Goal: Communication & Community: Answer question/provide support

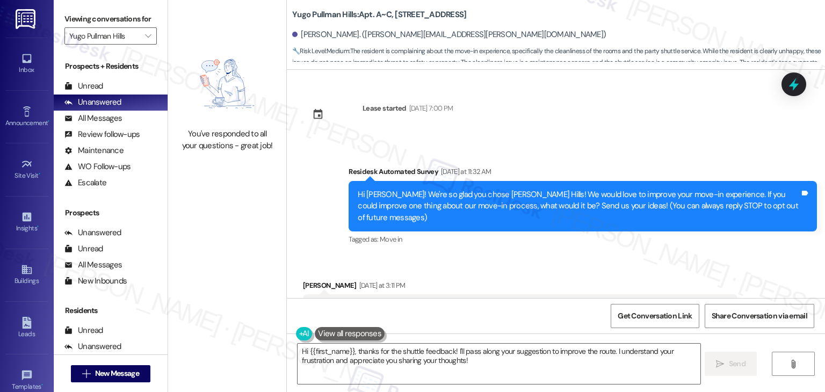
scroll to position [362, 0]
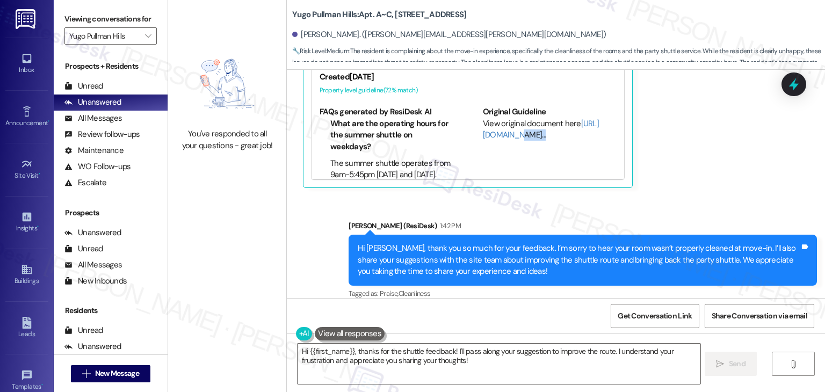
click at [673, 151] on div "[PERSON_NAME] [DATE] at 3:11 PM bring back party shuttle actually clean the roo…" at bounding box center [520, 53] width 434 height 270
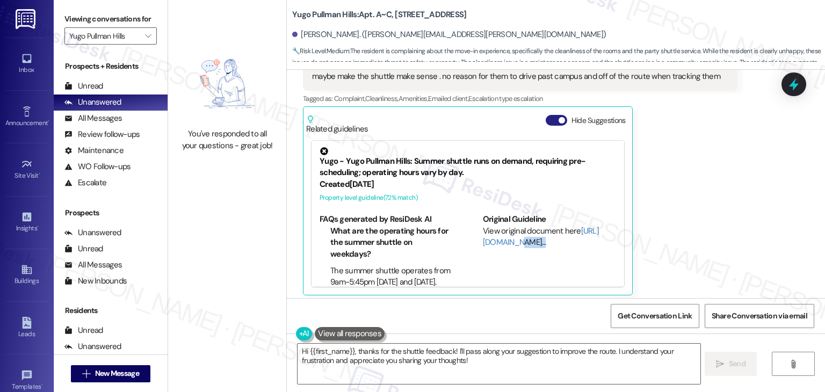
click at [558, 117] on span "button" at bounding box center [561, 120] width 6 height 6
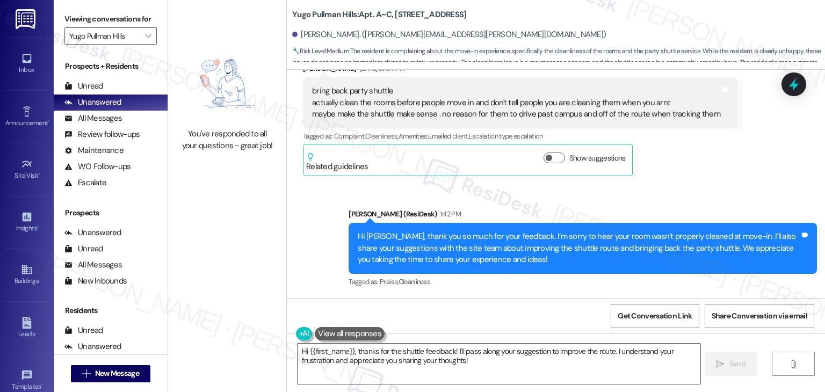
scroll to position [205, 0]
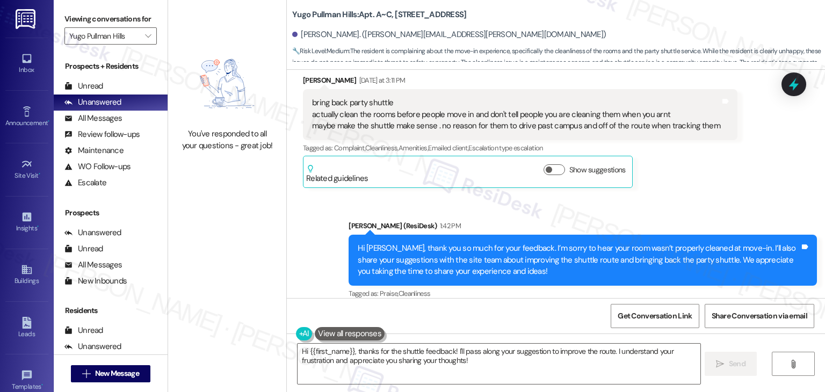
click at [666, 175] on div "[PERSON_NAME] [DATE] at 3:11 PM bring back party shuttle actually clean the roo…" at bounding box center [520, 131] width 434 height 113
click at [565, 288] on div "Tagged as: Praise , Click to highlight conversations about Praise Cleanliness C…" at bounding box center [582, 294] width 468 height 16
click at [718, 212] on div "Sent via SMS [PERSON_NAME] (ResiDesk) 1:42 PM Hi [PERSON_NAME], thank you so mu…" at bounding box center [582, 261] width 484 height 98
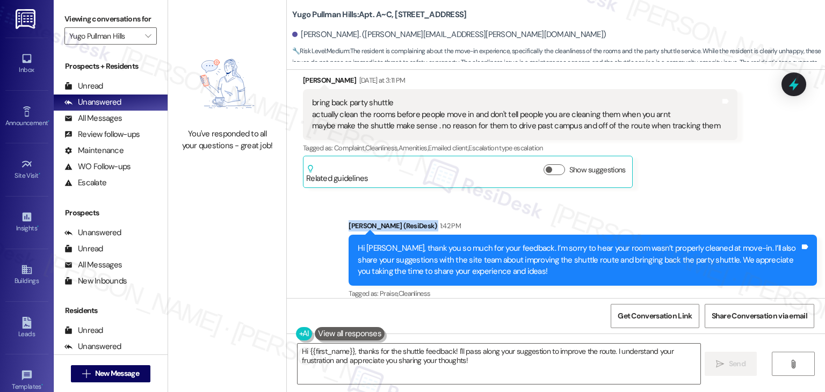
click at [718, 212] on div "Sent via SMS [PERSON_NAME] (ResiDesk) 1:42 PM Hi [PERSON_NAME], thank you so mu…" at bounding box center [582, 261] width 484 height 98
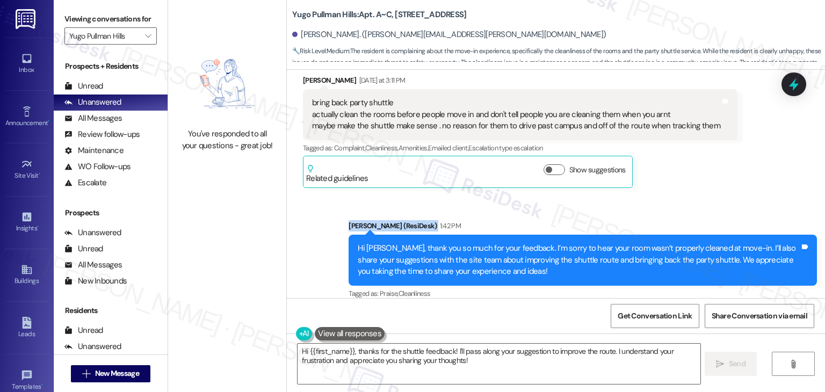
click at [718, 212] on div "Sent via SMS [PERSON_NAME] (ResiDesk) 1:42 PM Hi [PERSON_NAME], thank you so mu…" at bounding box center [582, 261] width 484 height 98
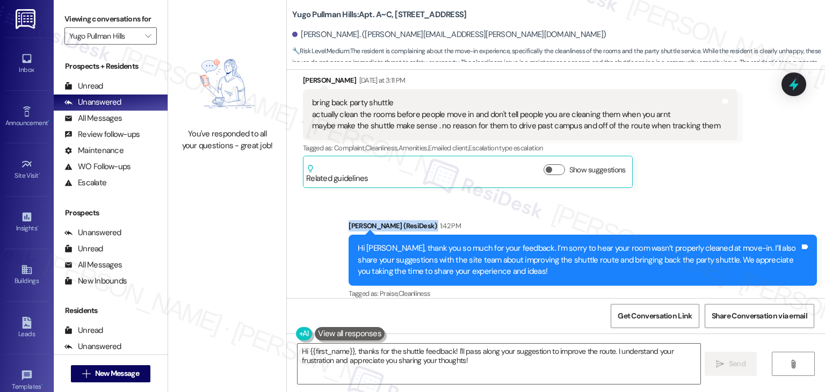
click at [718, 212] on div "Sent via SMS [PERSON_NAME] (ResiDesk) 1:42 PM Hi [PERSON_NAME], thank you so mu…" at bounding box center [582, 261] width 484 height 98
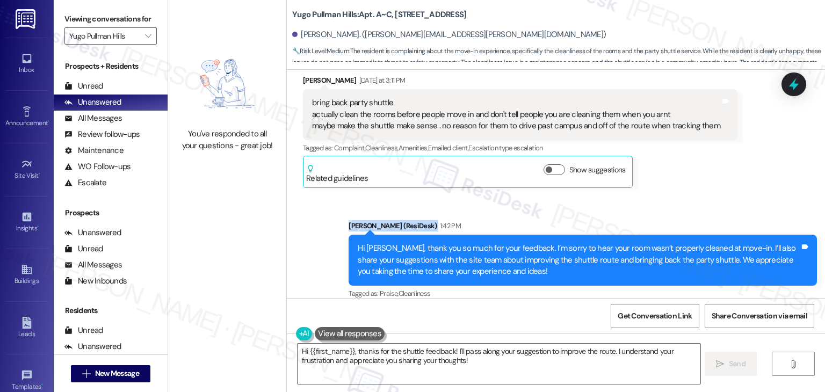
click at [718, 212] on div "Sent via SMS [PERSON_NAME] (ResiDesk) 1:42 PM Hi [PERSON_NAME], thank you so mu…" at bounding box center [582, 261] width 484 height 98
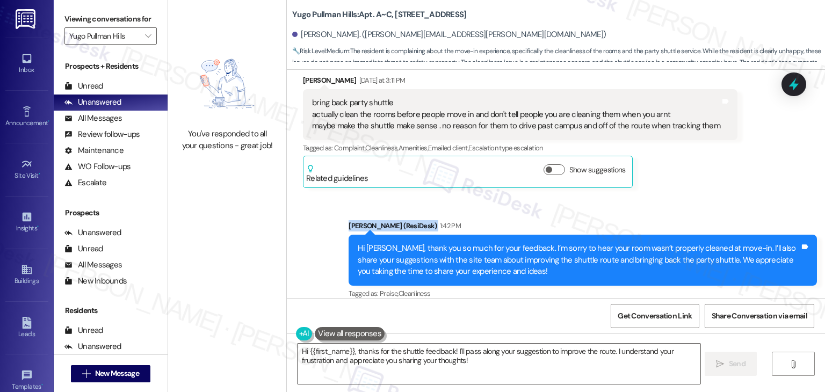
click at [718, 212] on div "Sent via SMS [PERSON_NAME] (ResiDesk) 1:42 PM Hi [PERSON_NAME], thank you so mu…" at bounding box center [582, 261] width 484 height 98
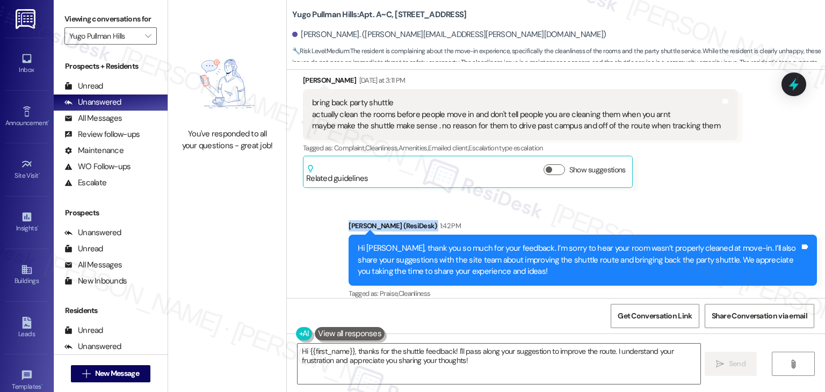
click at [718, 212] on div "Sent via SMS [PERSON_NAME] (ResiDesk) 1:42 PM Hi [PERSON_NAME], thank you so mu…" at bounding box center [582, 261] width 484 height 98
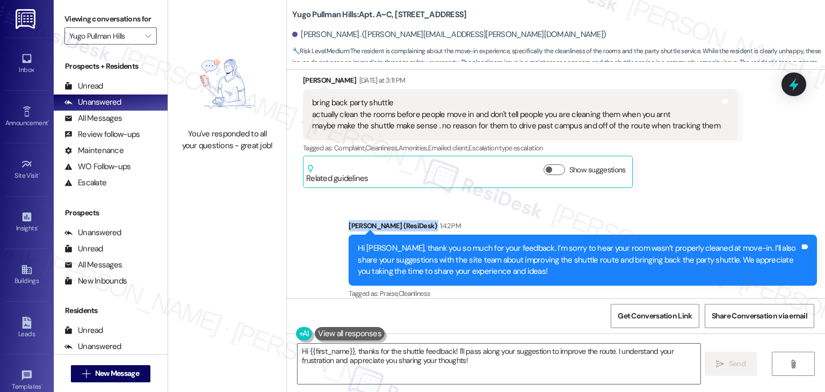
click at [718, 212] on div "Sent via SMS [PERSON_NAME] (ResiDesk) 1:42 PM Hi [PERSON_NAME], thank you so mu…" at bounding box center [582, 261] width 484 height 98
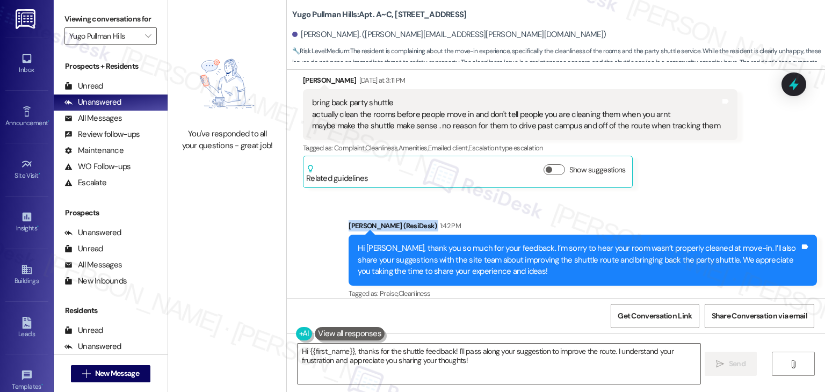
click at [718, 212] on div "Sent via SMS [PERSON_NAME] (ResiDesk) 1:42 PM Hi [PERSON_NAME], thank you so mu…" at bounding box center [582, 261] width 484 height 98
click at [145, 42] on span "" at bounding box center [148, 35] width 10 height 17
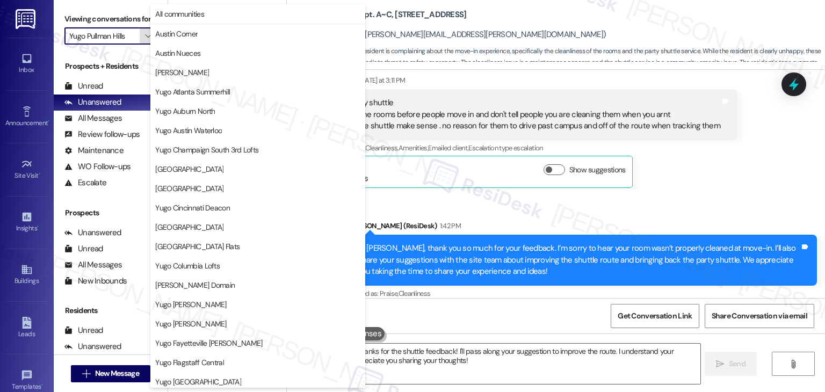
scroll to position [467, 0]
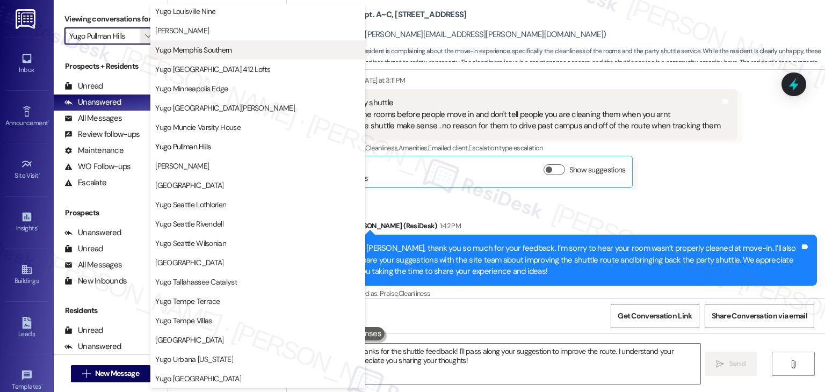
click at [208, 49] on span "Yugo Memphis Southern" at bounding box center [193, 50] width 76 height 11
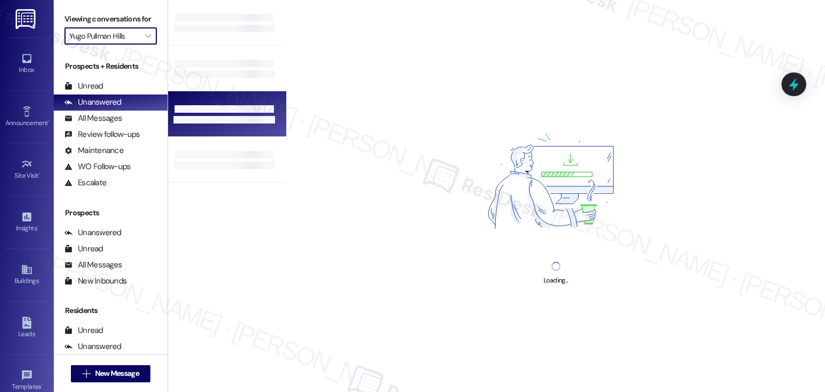
type input "Yugo Memphis Southern"
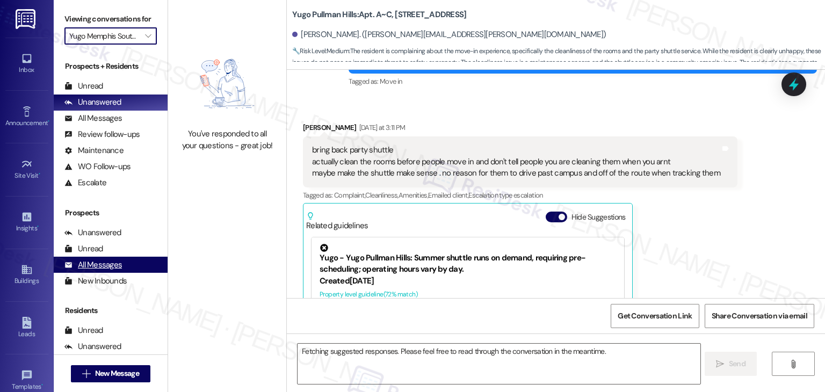
scroll to position [248, 0]
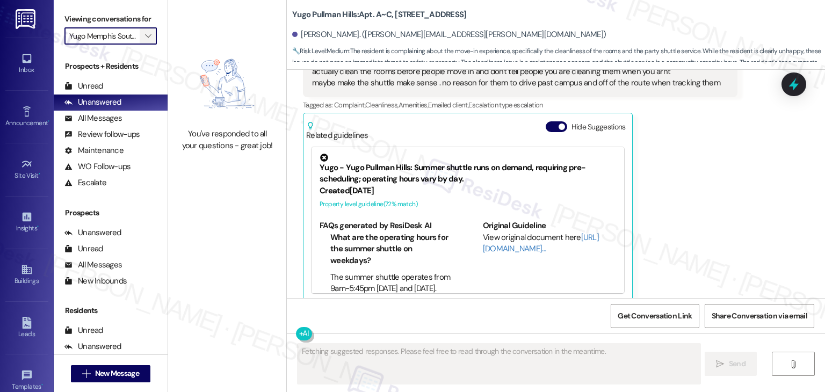
click at [145, 36] on icon "" at bounding box center [148, 36] width 6 height 9
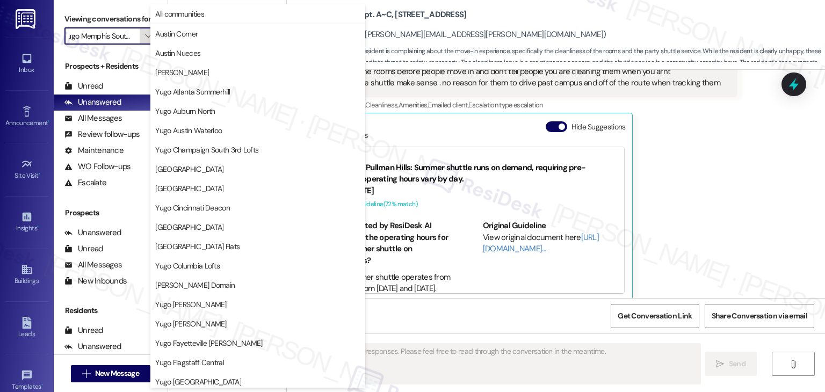
scroll to position [367, 0]
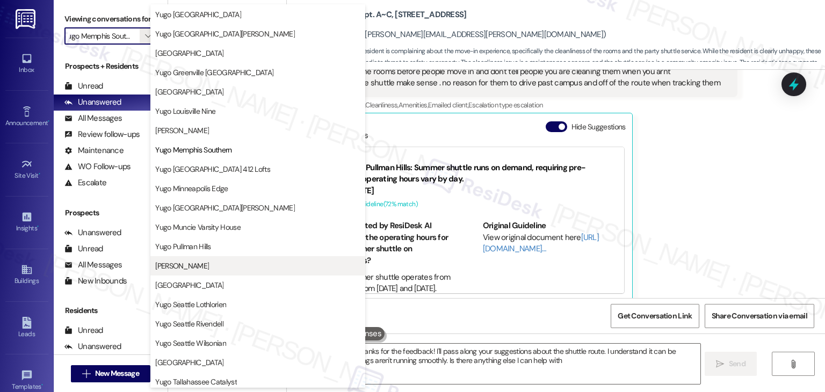
type textarea "Hi {{first_name}}, thanks for the feedback! I'll pass along your suggestions ab…"
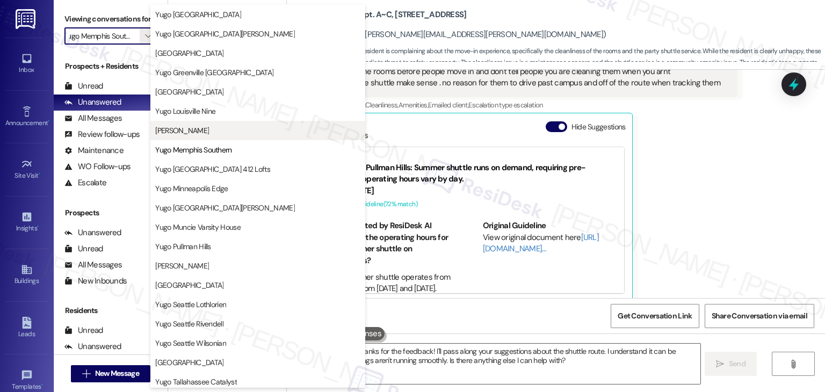
click at [202, 127] on span "[PERSON_NAME]" at bounding box center [182, 130] width 54 height 11
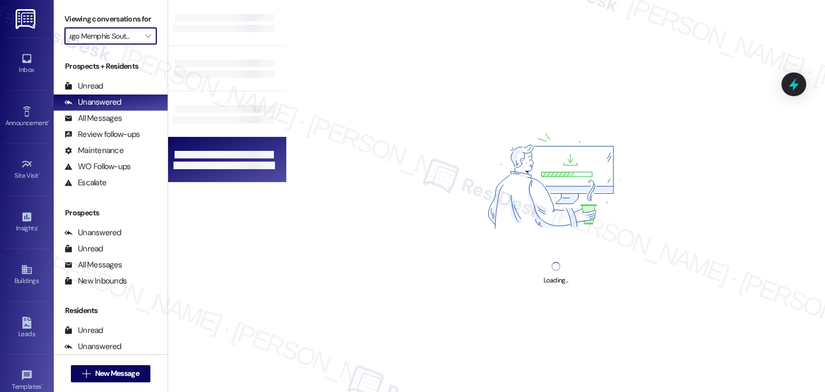
type input "[PERSON_NAME]"
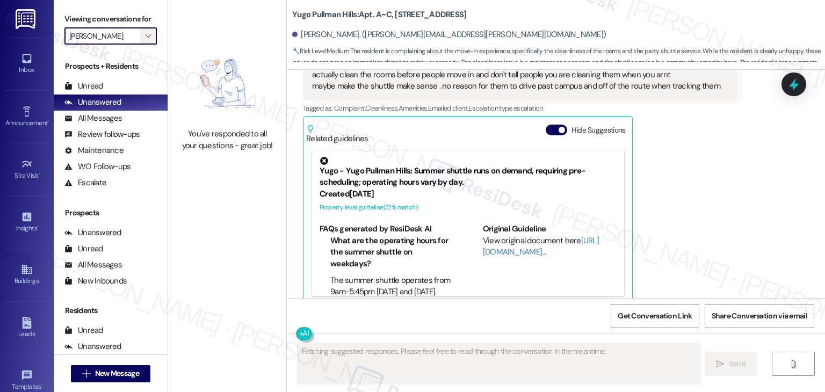
scroll to position [248, 0]
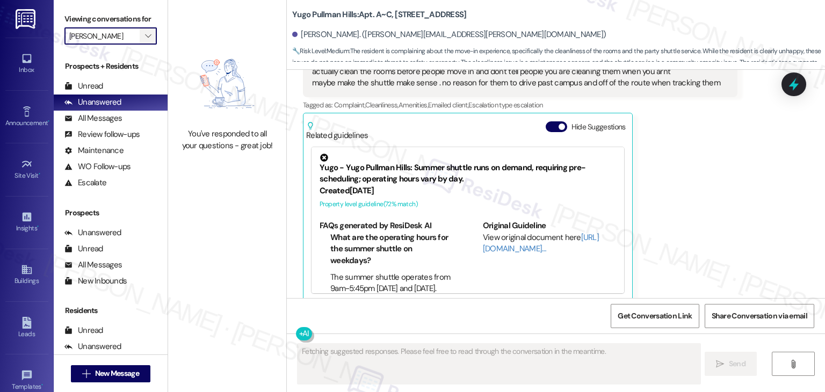
click at [145, 38] on icon "" at bounding box center [148, 36] width 6 height 9
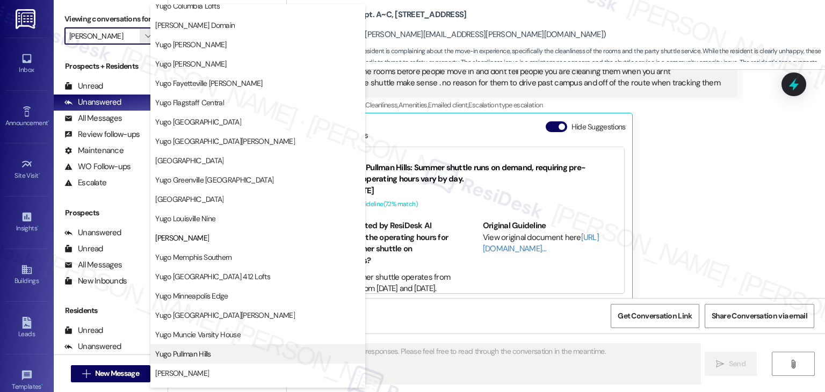
scroll to position [206, 0]
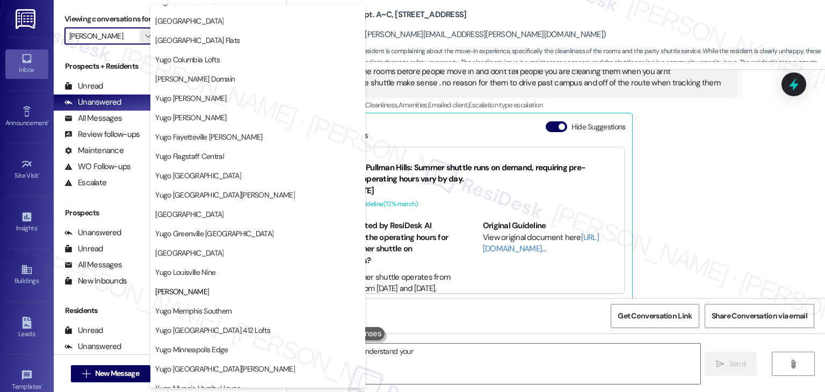
type textarea "Hi {{first_name}}, I understand your frustration"
click at [32, 66] on div "Inbox" at bounding box center [27, 69] width 54 height 11
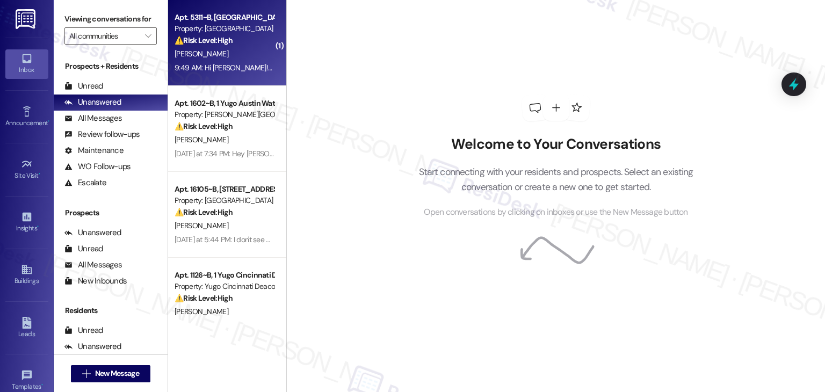
click at [251, 57] on div "[PERSON_NAME]" at bounding box center [223, 53] width 101 height 13
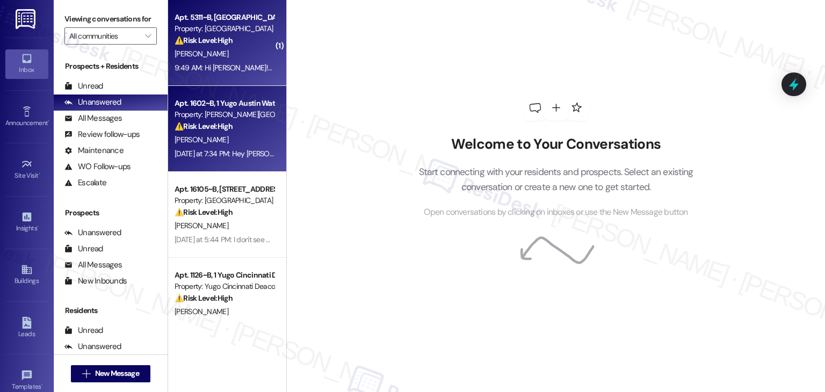
click at [232, 142] on div "[PERSON_NAME]" at bounding box center [223, 139] width 101 height 13
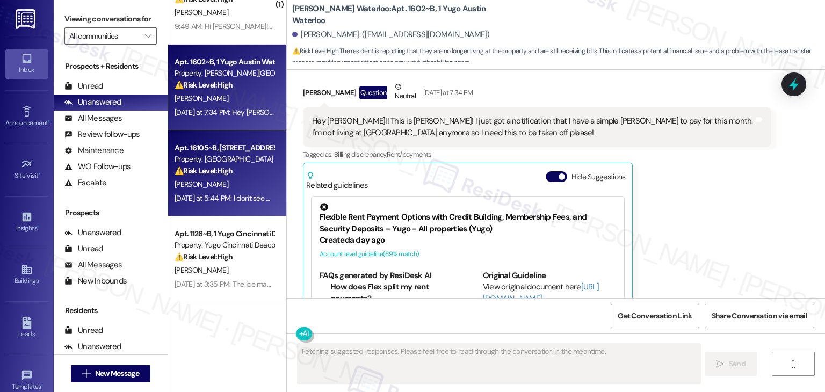
scroll to position [2668, 0]
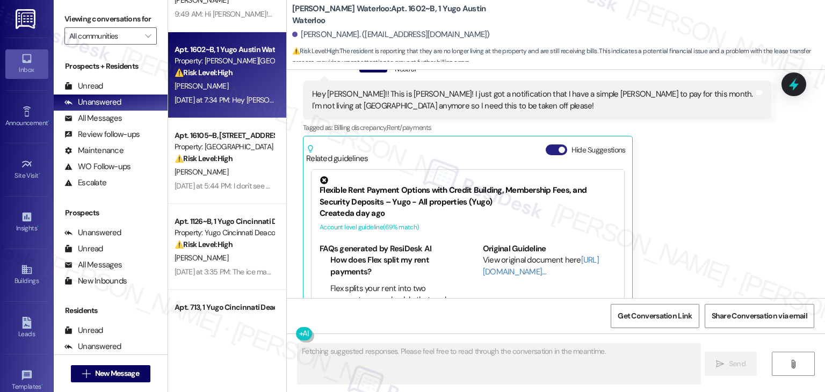
click at [548, 144] on button "Hide Suggestions" at bounding box center [556, 149] width 21 height 11
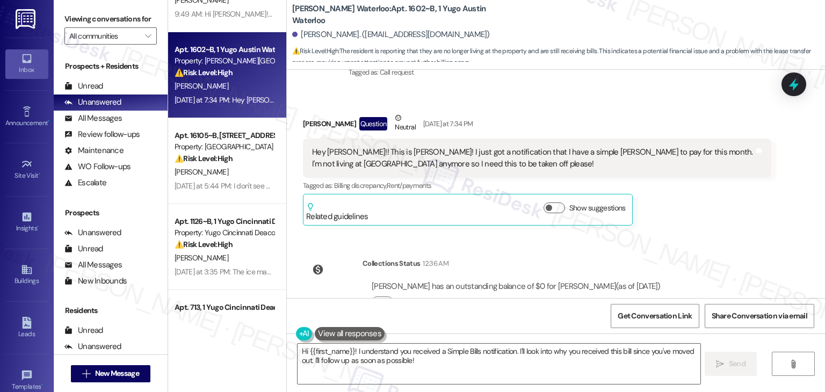
click at [689, 204] on div "Announcement, sent via SMS [PERSON_NAME] (ResiDesk) [DATE] 2:36 PM Hi [PERSON_N…" at bounding box center [556, 184] width 538 height 228
click at [689, 202] on div "Announcement, sent via SMS [PERSON_NAME] (ResiDesk) [DATE] 2:36 PM Hi [PERSON_N…" at bounding box center [556, 184] width 538 height 228
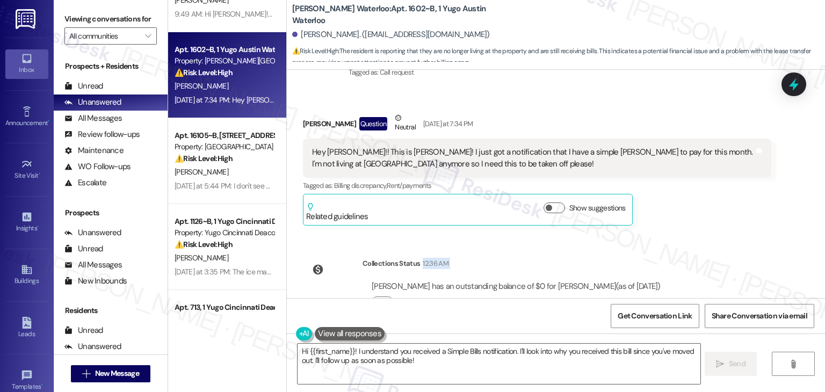
click at [689, 202] on div "Announcement, sent via SMS [PERSON_NAME] (ResiDesk) [DATE] 2:36 PM Hi [PERSON_N…" at bounding box center [556, 184] width 538 height 228
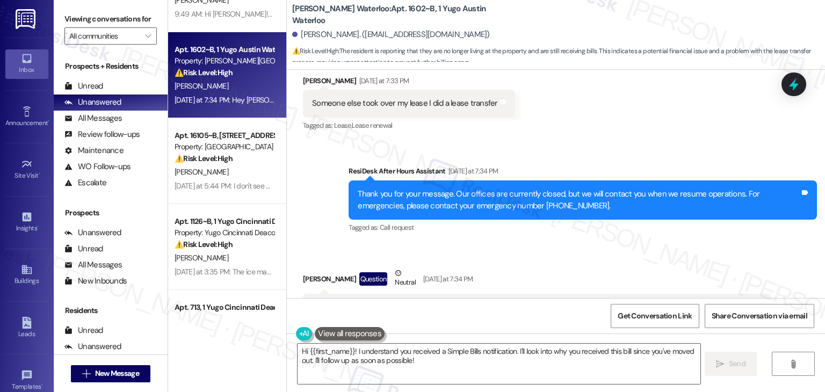
scroll to position [2449, 0]
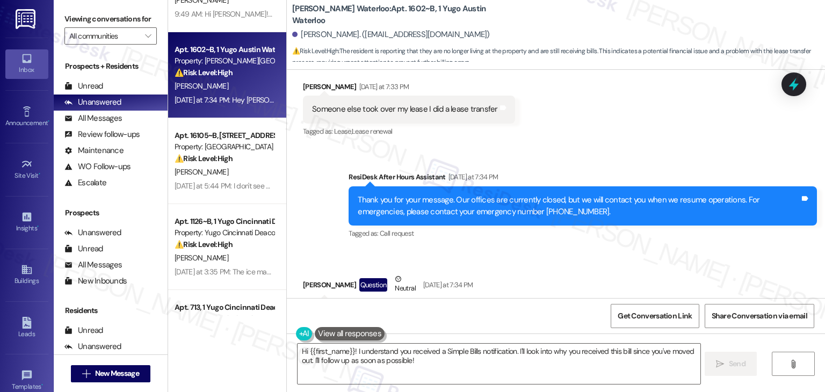
click at [563, 249] on div "Received via SMS [PERSON_NAME] Question Neutral [DATE] at 7:34 PM Hey [PERSON_N…" at bounding box center [556, 322] width 538 height 146
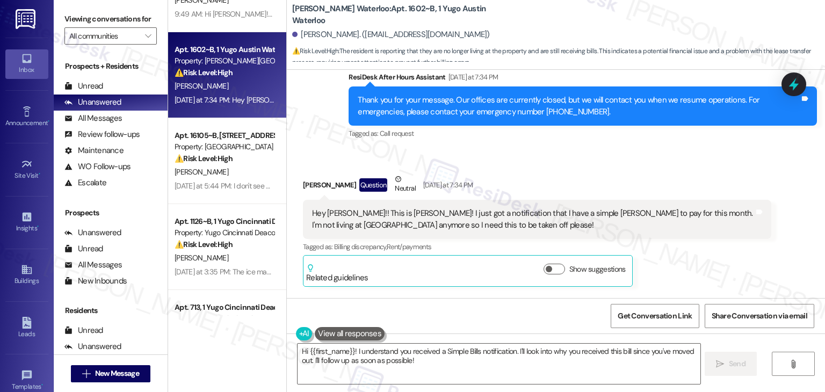
scroll to position [2556, 0]
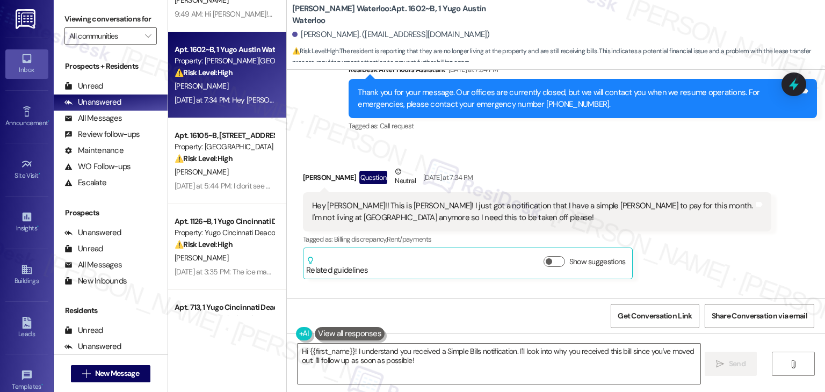
click at [710, 258] on div "Announcement, sent via SMS [PERSON_NAME] (ResiDesk) [DATE] 2:36 PM Hi [PERSON_N…" at bounding box center [556, 184] width 538 height 228
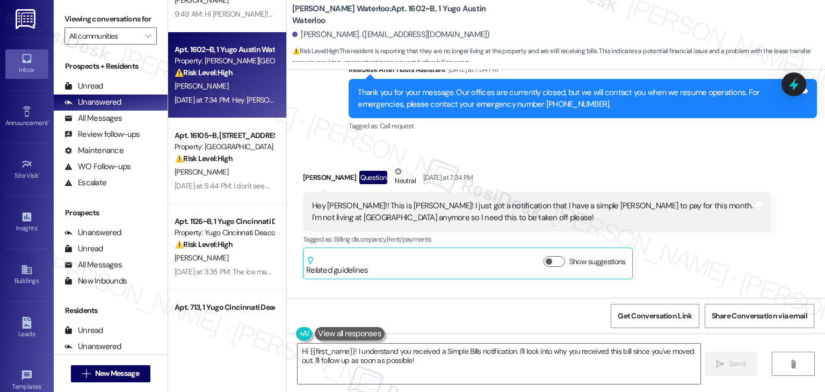
click at [710, 258] on div "Announcement, sent via SMS [PERSON_NAME] (ResiDesk) [DATE] 2:36 PM Hi [PERSON_N…" at bounding box center [556, 184] width 538 height 228
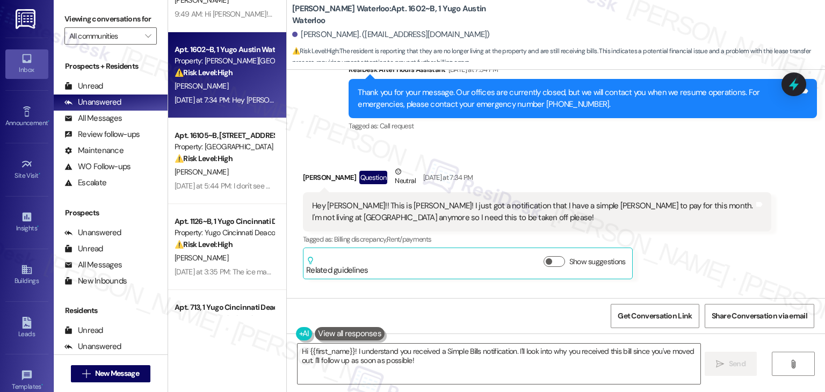
click at [710, 258] on div "Announcement, sent via SMS [PERSON_NAME] (ResiDesk) [DATE] 2:36 PM Hi [PERSON_N…" at bounding box center [556, 184] width 538 height 228
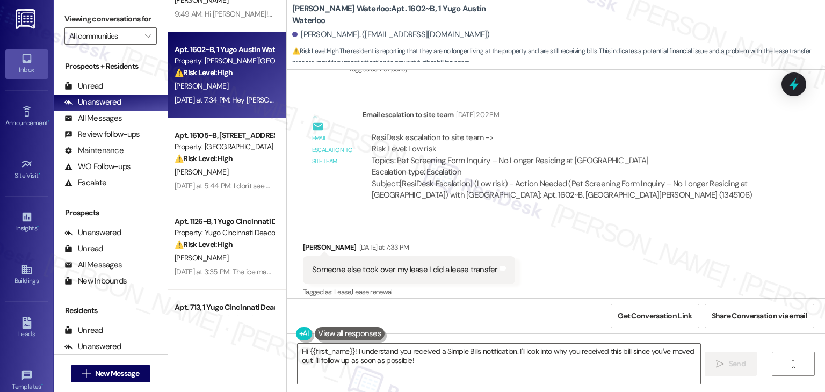
scroll to position [2287, 0]
click at [712, 260] on div "Received via SMS [PERSON_NAME] [DATE] at 7:33 PM Someone else took over my leas…" at bounding box center [556, 263] width 538 height 91
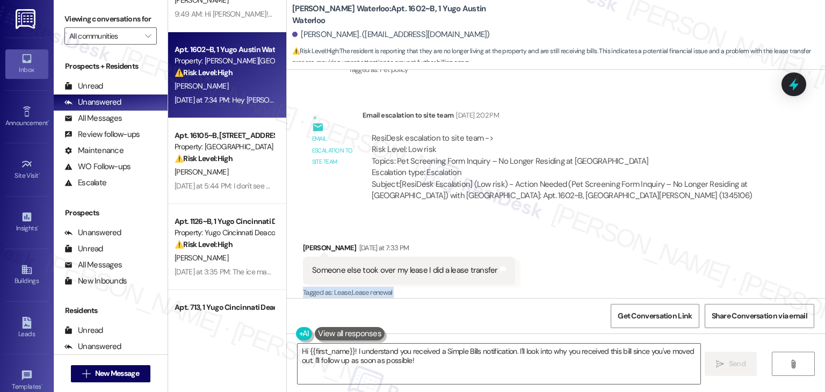
click at [712, 260] on div "Received via SMS [PERSON_NAME] [DATE] at 7:33 PM Someone else took over my leas…" at bounding box center [556, 263] width 538 height 91
click at [644, 252] on div "Received via SMS [PERSON_NAME] [DATE] at 7:33 PM Someone else took over my leas…" at bounding box center [556, 263] width 538 height 91
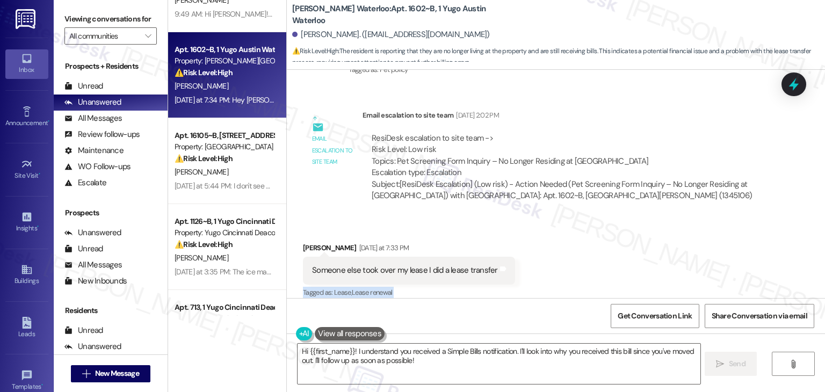
click at [644, 252] on div "Received via SMS [PERSON_NAME] [DATE] at 7:33 PM Someone else took over my leas…" at bounding box center [556, 263] width 538 height 91
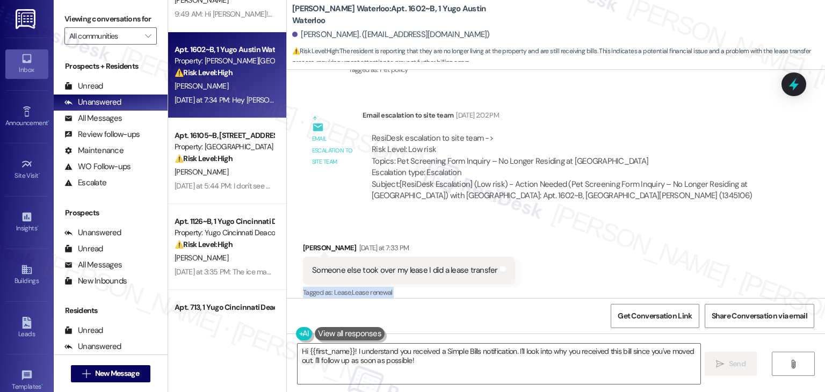
click at [644, 252] on div "Received via SMS [PERSON_NAME] [DATE] at 7:33 PM Someone else took over my leas…" at bounding box center [556, 263] width 538 height 91
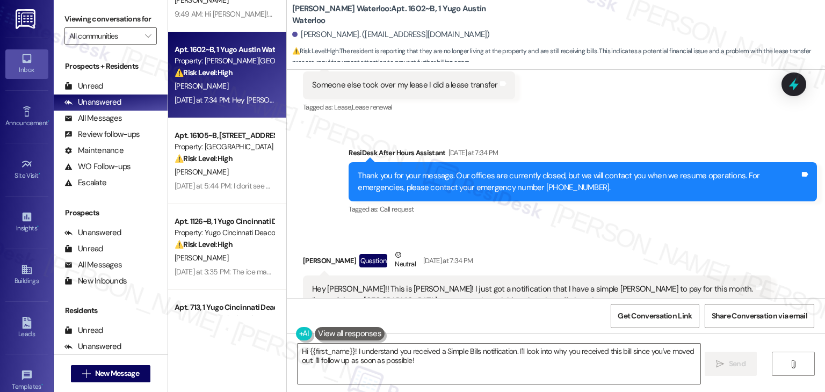
scroll to position [2395, 0]
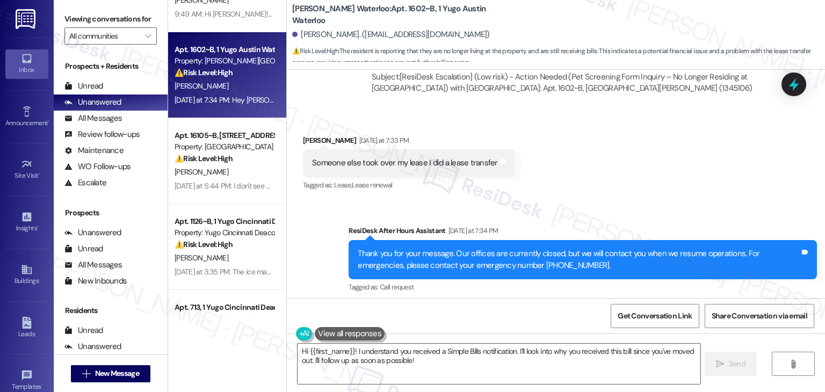
click at [606, 261] on div "Sent via SMS ResiDesk After Hours Assistant [DATE] at 7:34 PM Thank you for you…" at bounding box center [582, 260] width 484 height 86
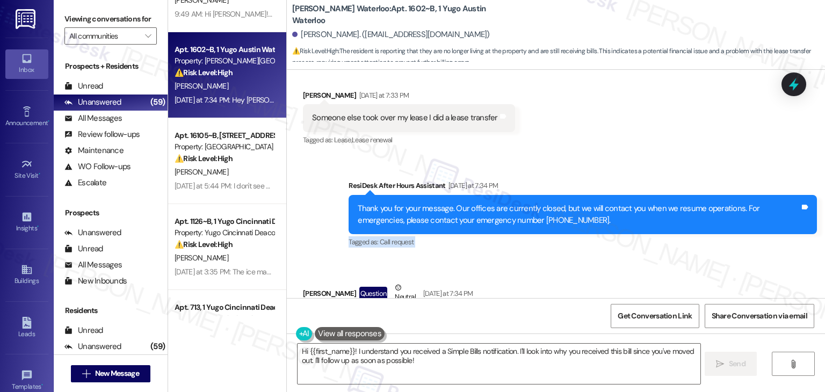
scroll to position [2556, 0]
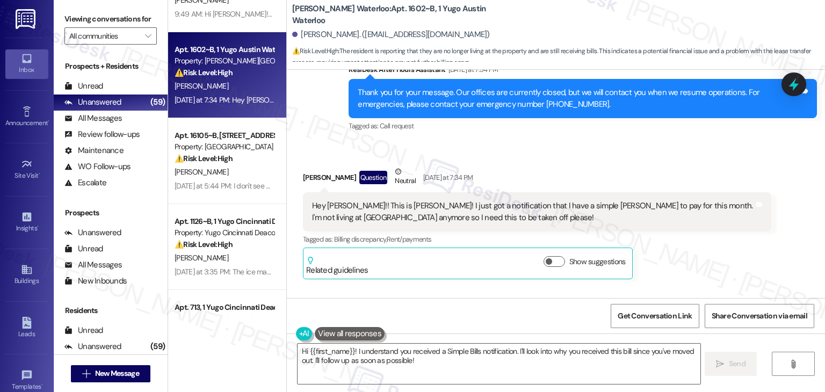
click at [448, 200] on div "Hey [PERSON_NAME]!! This is [PERSON_NAME]! I just got a notification that I hav…" at bounding box center [533, 211] width 442 height 23
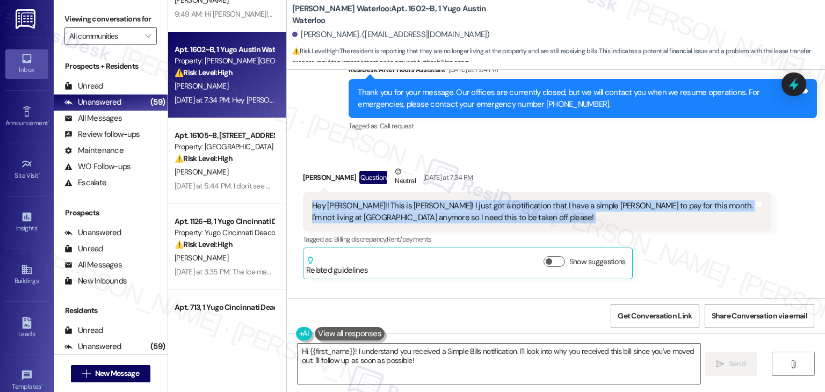
click at [448, 200] on div "Hey [PERSON_NAME]!! This is [PERSON_NAME]! I just got a notification that I hav…" at bounding box center [533, 211] width 442 height 23
copy div "Hey [PERSON_NAME]!! This is [PERSON_NAME]! I just got a notification that I hav…"
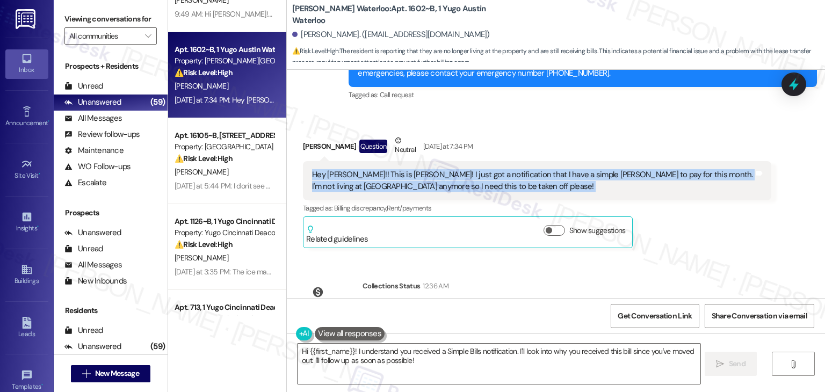
scroll to position [2610, 0]
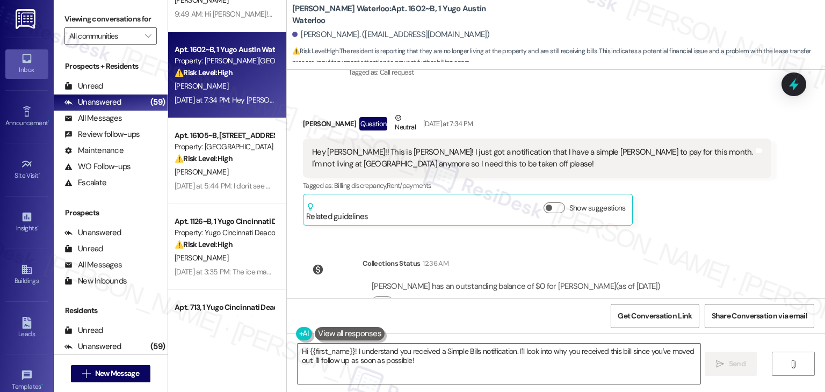
click at [509, 250] on div "Collections Status 12:36 AM [PERSON_NAME] has an outstanding balance of $0 for …" at bounding box center [486, 291] width 383 height 83
click at [304, 112] on div "[PERSON_NAME] Question Neutral [DATE] at 7:34 PM" at bounding box center [537, 125] width 468 height 26
copy div "[PERSON_NAME]"
click at [740, 222] on div "Announcement, sent via SMS [PERSON_NAME] (ResiDesk) [DATE] 2:36 PM Hi [PERSON_N…" at bounding box center [556, 184] width 538 height 228
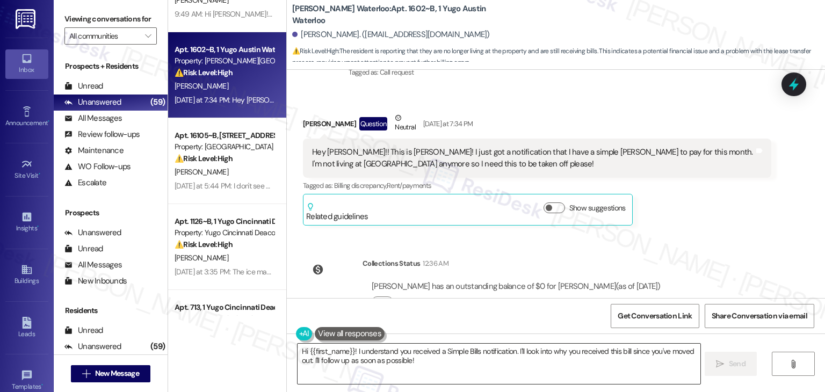
click at [410, 360] on textarea "Hi {{first_name}}! I understand you received a Simple Bills notification. I'll …" at bounding box center [498, 364] width 402 height 40
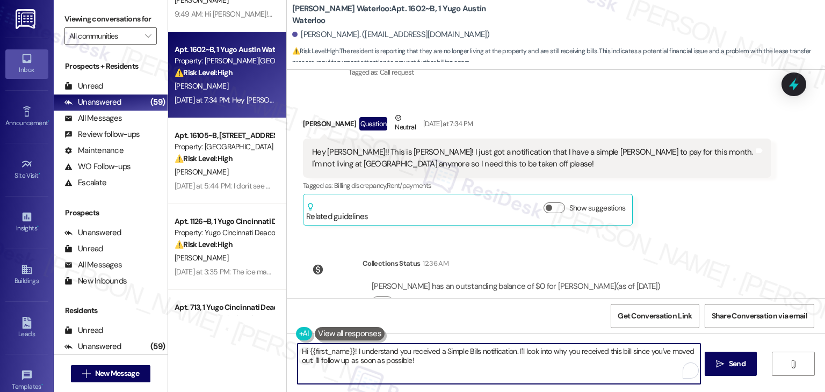
click at [410, 360] on textarea "Hi {{first_name}}! I understand you received a Simple Bills notification. I'll …" at bounding box center [498, 364] width 402 height 40
paste textarea "[PERSON_NAME], thanks for reaching out! Since you’ve already moved out, the bes…"
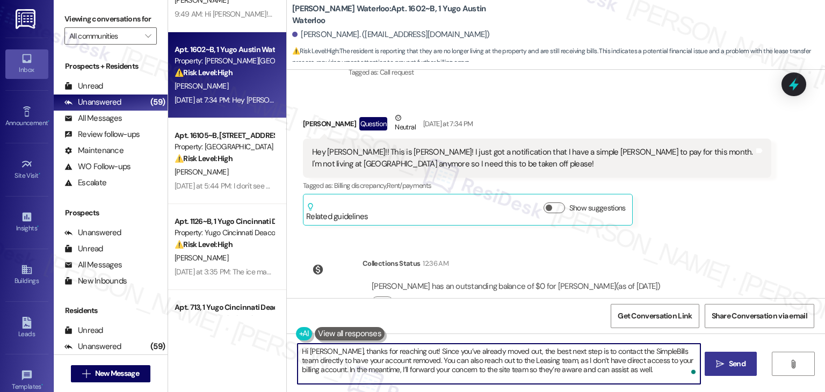
type textarea "Hi [PERSON_NAME], thanks for reaching out! Since you’ve already moved out, the …"
click at [731, 369] on span "Send" at bounding box center [737, 363] width 17 height 11
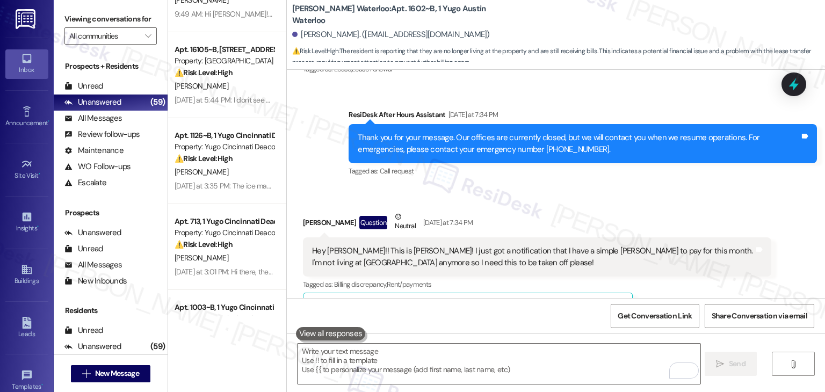
scroll to position [2707, 0]
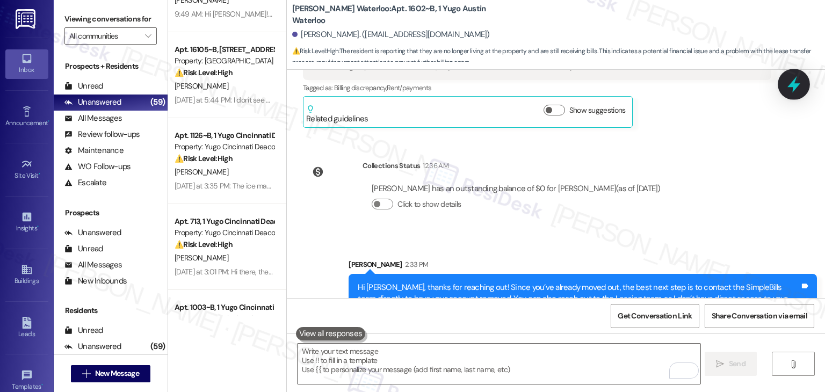
click at [791, 86] on icon at bounding box center [793, 84] width 13 height 17
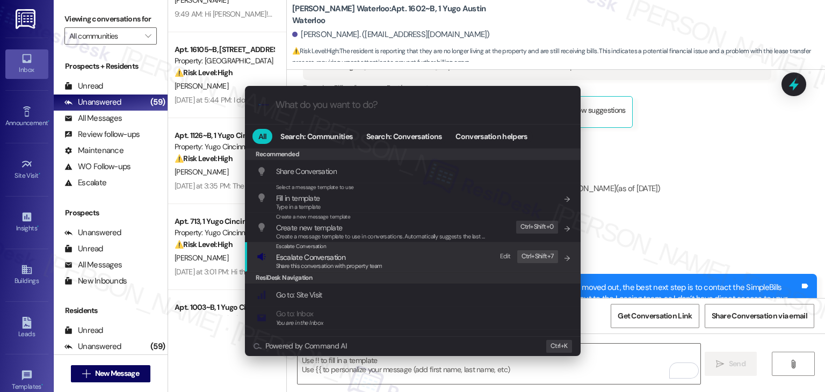
click at [311, 267] on span "Share this conversation with property team" at bounding box center [329, 266] width 106 height 8
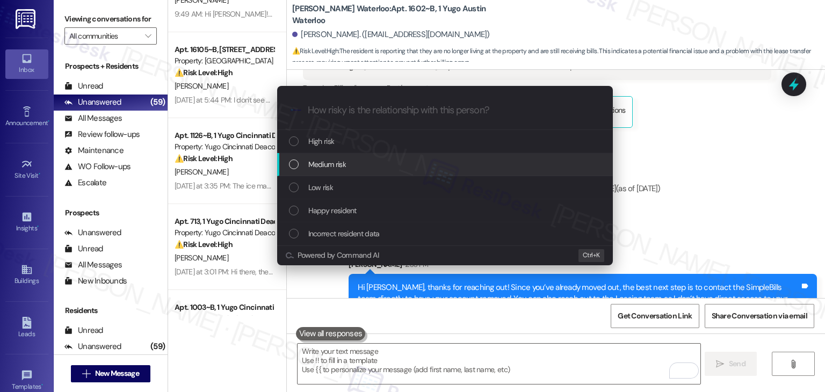
click at [294, 166] on div "List of options" at bounding box center [294, 164] width 10 height 10
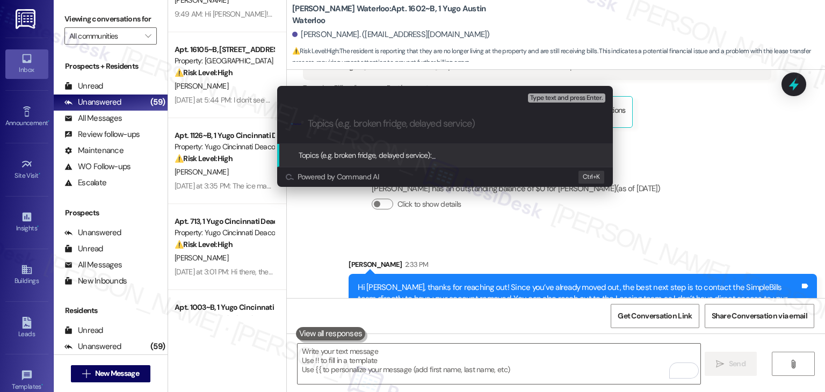
paste input "Move-Out Billing Concern: SimpleBills Charge"
type input "Move-Out Billing Concern: SimpleBills Charge"
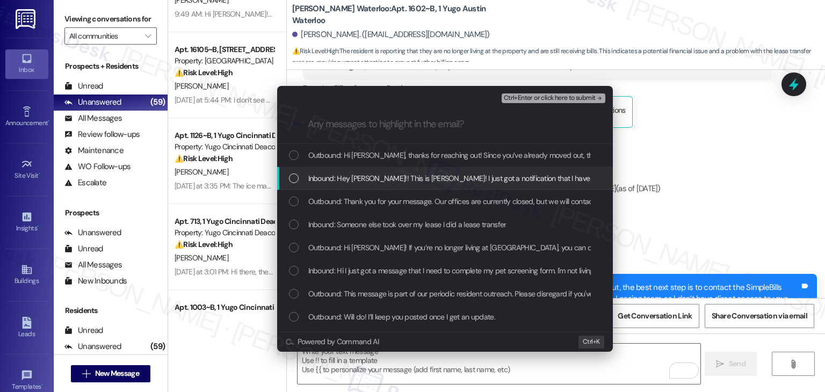
click at [296, 179] on div "List of options" at bounding box center [294, 178] width 10 height 10
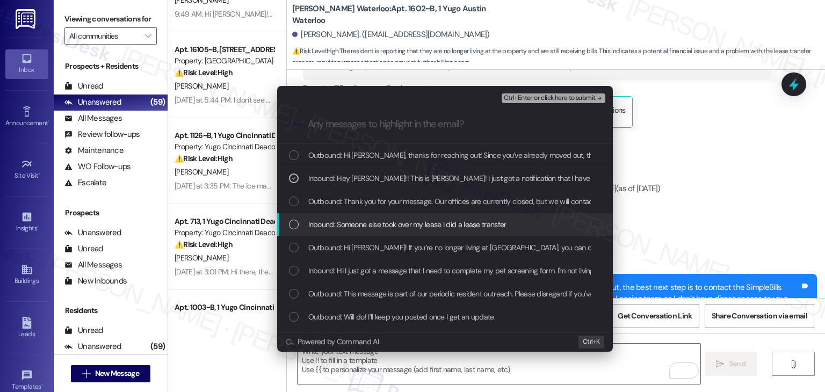
click at [292, 224] on div "List of options" at bounding box center [294, 225] width 10 height 10
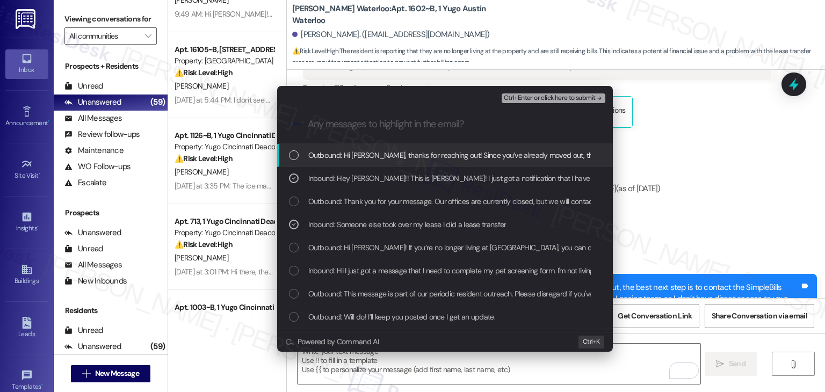
click at [578, 95] on span "Ctrl+Enter or click here to submit" at bounding box center [550, 99] width 92 height 8
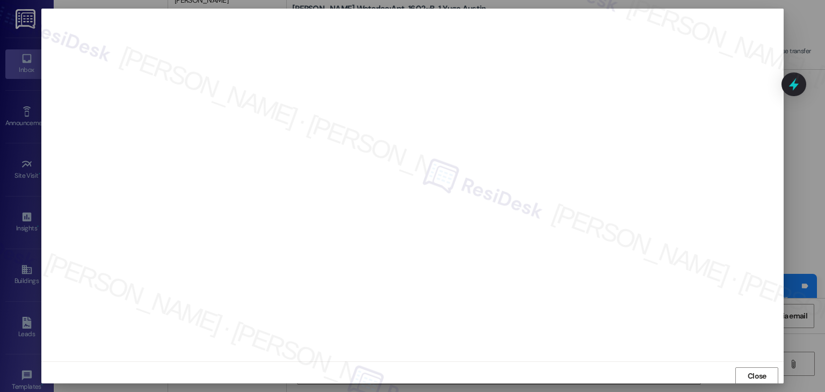
scroll to position [1, 0]
click at [767, 373] on button "Close" at bounding box center [756, 375] width 43 height 17
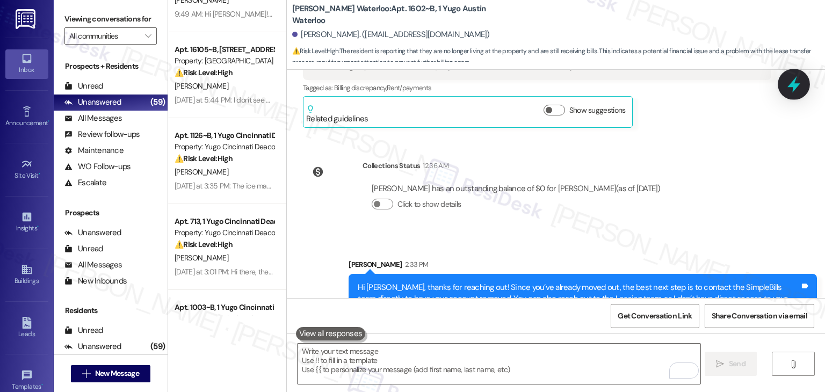
click at [794, 86] on icon at bounding box center [793, 84] width 13 height 17
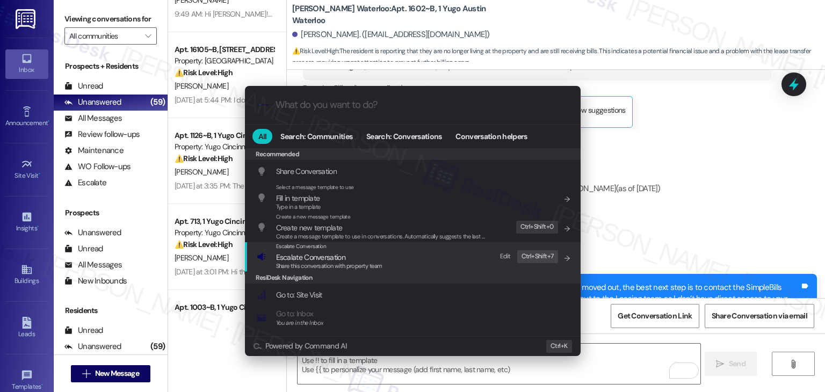
click at [350, 256] on span "Escalate Conversation" at bounding box center [329, 257] width 106 height 12
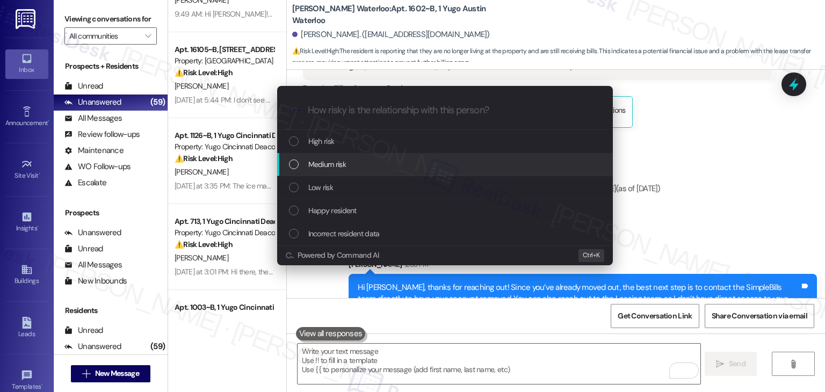
click at [297, 166] on div "List of options" at bounding box center [294, 164] width 10 height 10
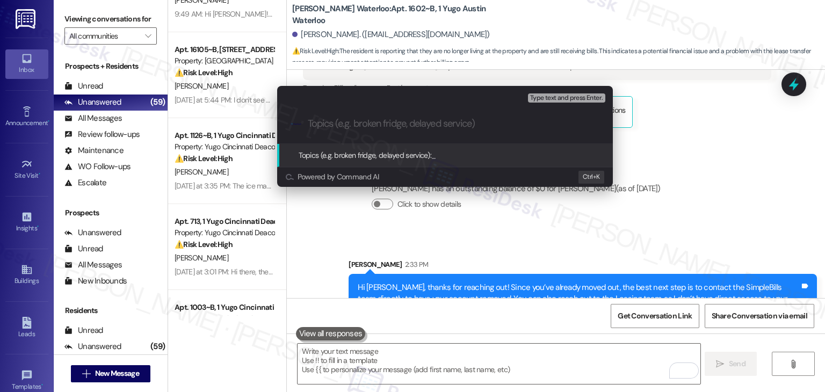
paste input "Move-Out Billing Concern: SimpleBills Charge"
type input "Move-Out Billing Concern: SimpleBills Charge"
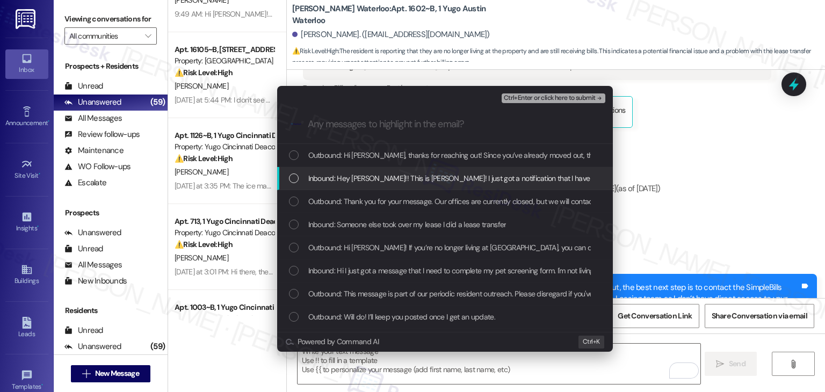
drag, startPoint x: 295, startPoint y: 183, endPoint x: 294, endPoint y: 198, distance: 15.7
click at [294, 183] on div "List of options" at bounding box center [294, 178] width 10 height 10
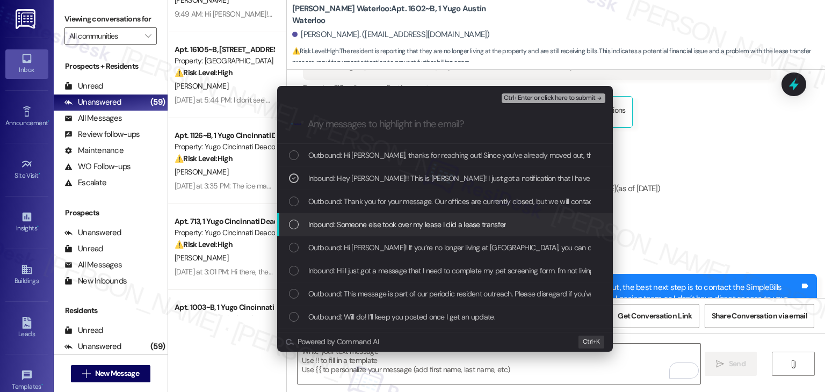
click at [294, 226] on div "List of options" at bounding box center [294, 225] width 10 height 10
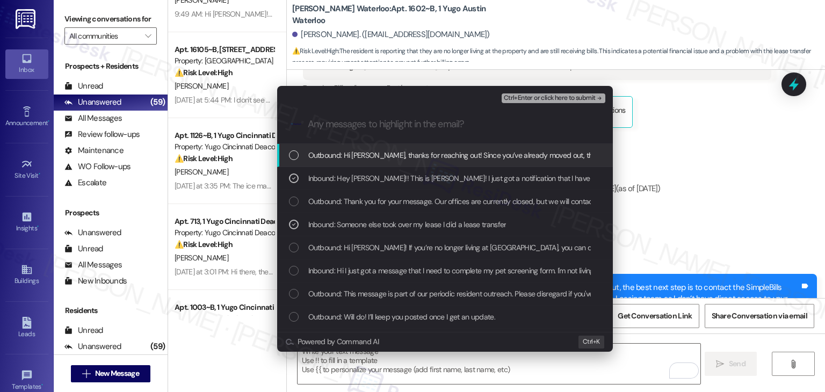
click at [552, 98] on span "Ctrl+Enter or click here to submit" at bounding box center [550, 99] width 92 height 8
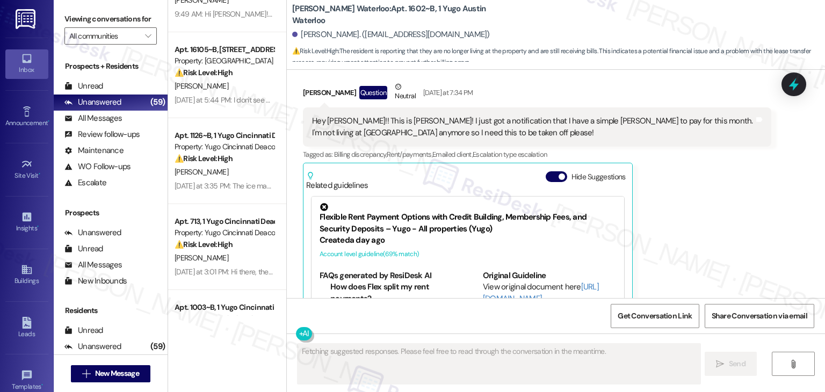
scroll to position [2668, 0]
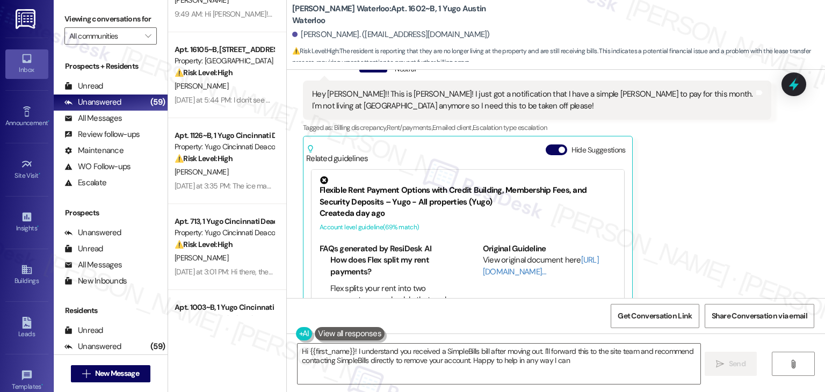
type textarea "Hi {{first_name}}! I understand you received a SimpleBills bill after moving ou…"
click at [546, 144] on button "Hide Suggestions" at bounding box center [556, 149] width 21 height 11
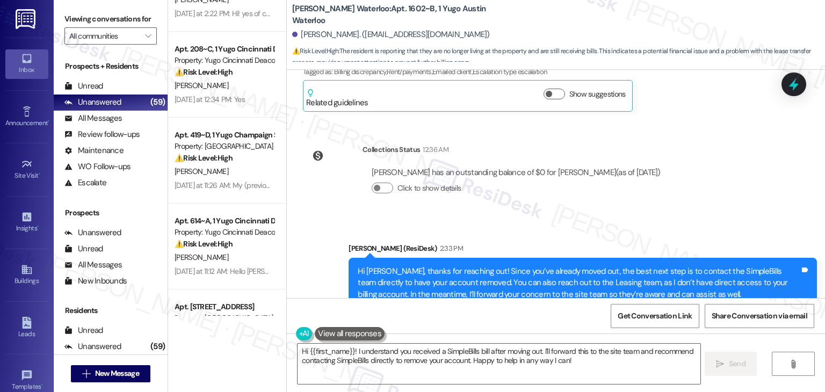
scroll to position [376, 0]
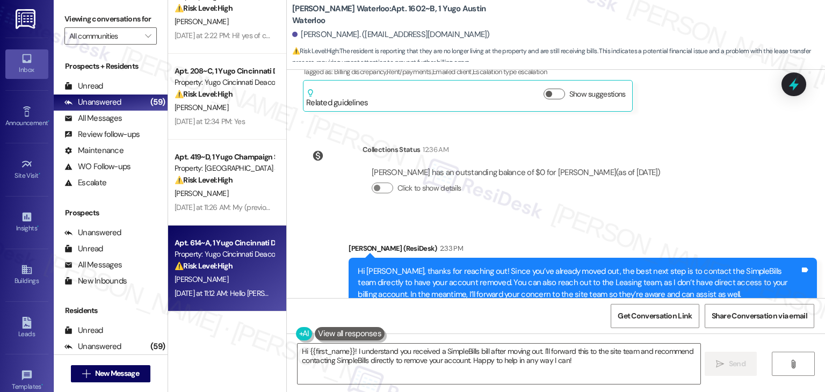
click at [228, 230] on div "Apt. 614~A, 1 Yugo Cincinnati Deacon Property: Yugo Cincinnati Deacon ⚠️ Risk L…" at bounding box center [227, 269] width 118 height 86
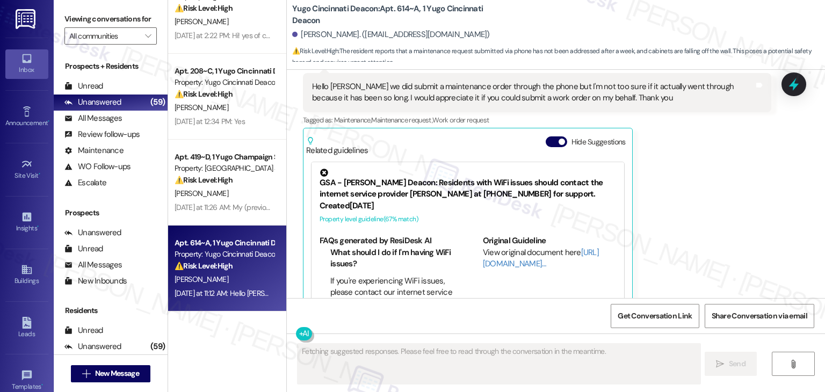
scroll to position [541, 0]
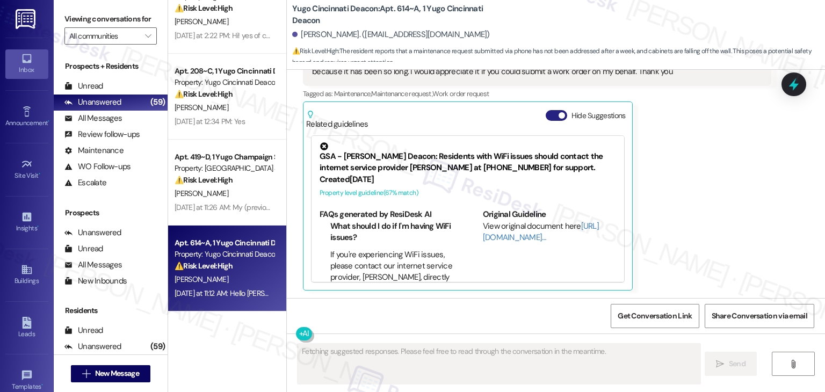
click at [549, 118] on button "Hide Suggestions" at bounding box center [556, 115] width 21 height 11
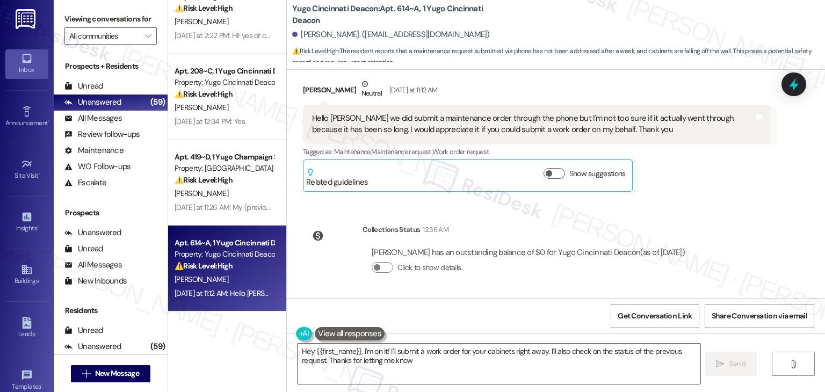
type textarea "Hey {{first_name}}, I'm on it! I'll submit a work order for your cabinets right…"
click at [732, 217] on div "Lease started [DATE] 7:00 PM Survey, sent via SMS Residesk Automated Survey [DA…" at bounding box center [556, 184] width 538 height 228
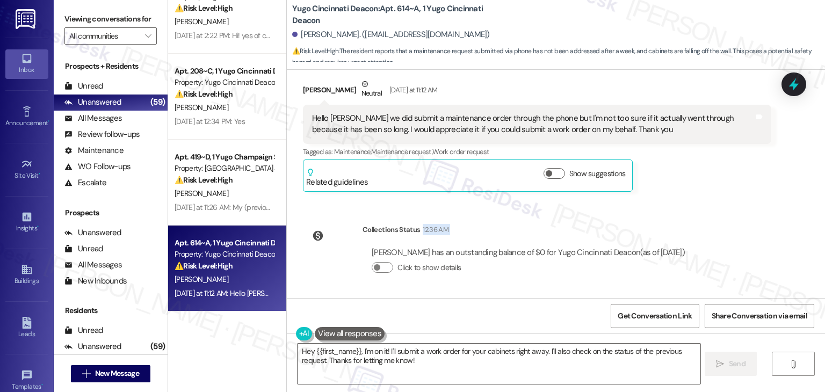
click at [732, 217] on div "Lease started [DATE] 7:00 PM Survey, sent via SMS Residesk Automated Survey [DA…" at bounding box center [556, 184] width 538 height 228
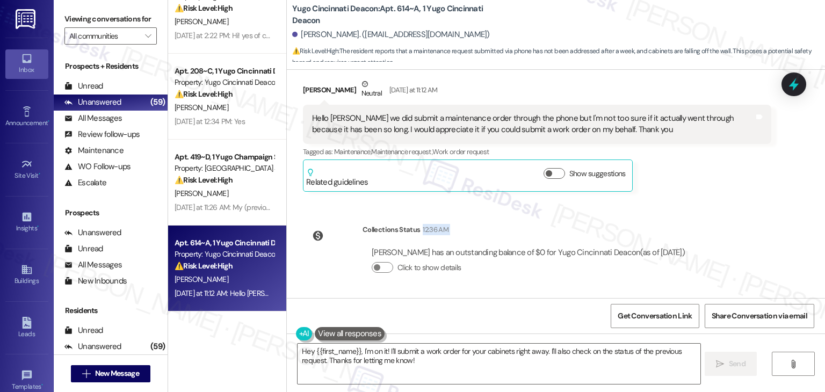
click at [732, 217] on div "Lease started [DATE] 7:00 PM Survey, sent via SMS Residesk Automated Survey [DA…" at bounding box center [556, 184] width 538 height 228
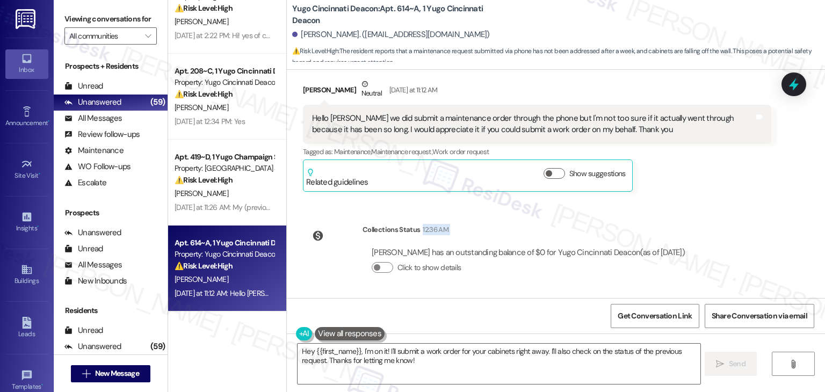
click at [732, 217] on div "Lease started [DATE] 7:00 PM Survey, sent via SMS Residesk Automated Survey [DA…" at bounding box center [556, 184] width 538 height 228
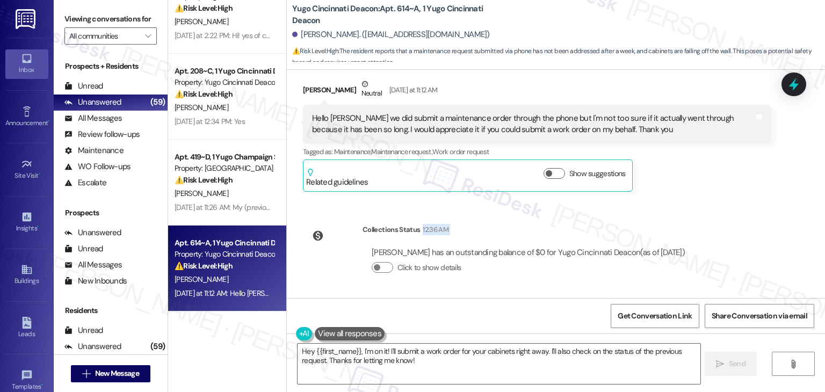
click at [732, 217] on div "Lease started [DATE] 7:00 PM Survey, sent via SMS Residesk Automated Survey [DA…" at bounding box center [556, 184] width 538 height 228
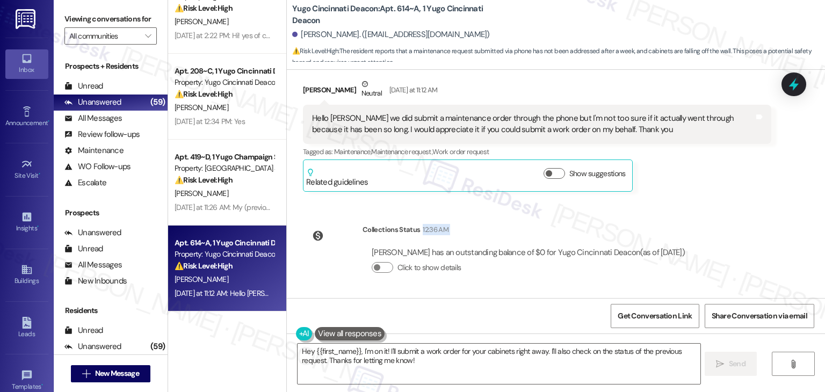
click at [732, 217] on div "Lease started [DATE] 7:00 PM Survey, sent via SMS Residesk Automated Survey [DA…" at bounding box center [556, 184] width 538 height 228
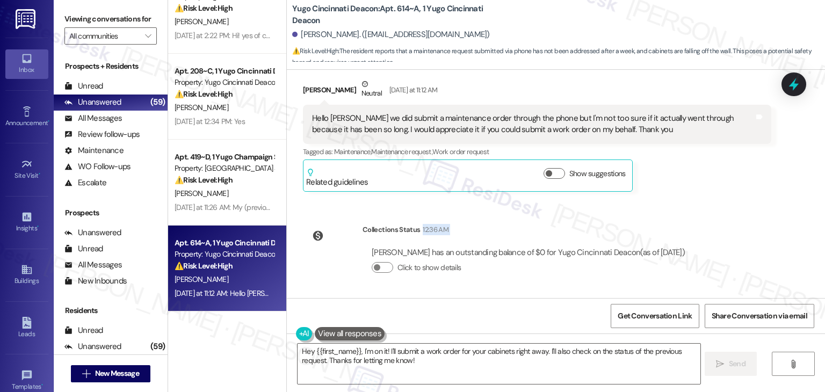
click at [732, 217] on div "Lease started [DATE] 7:00 PM Survey, sent via SMS Residesk Automated Survey [DA…" at bounding box center [556, 184] width 538 height 228
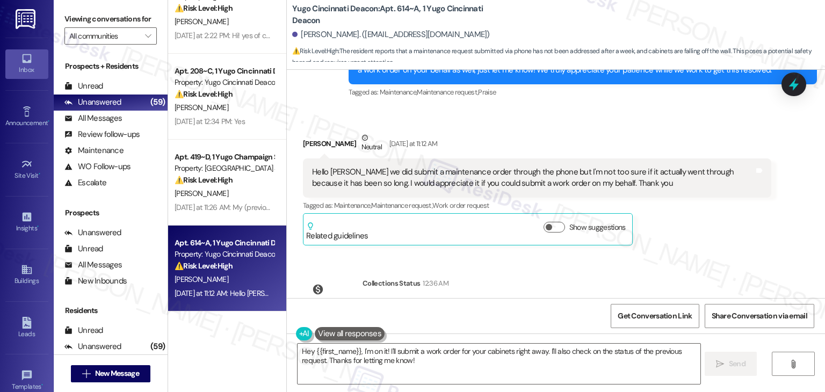
click at [484, 178] on div "Hello [PERSON_NAME] we did submit a maintenance order through the phone but I'm…" at bounding box center [533, 177] width 442 height 23
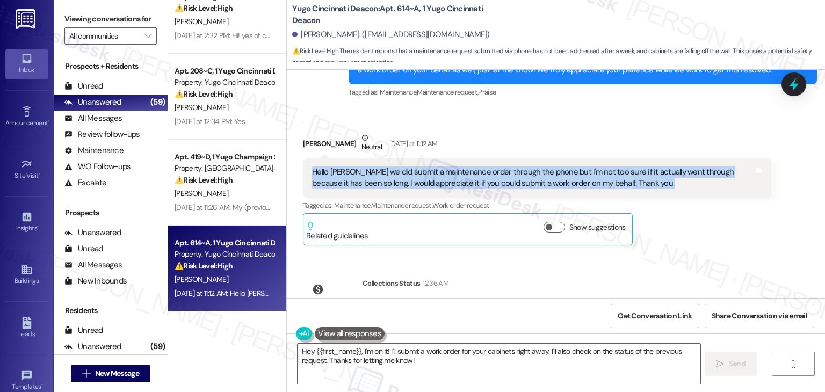
click at [484, 178] on div "Hello [PERSON_NAME] we did submit a maintenance order through the phone but I'm…" at bounding box center [533, 177] width 442 height 23
copy div "Hello [PERSON_NAME] we did submit a maintenance order through the phone but I'm…"
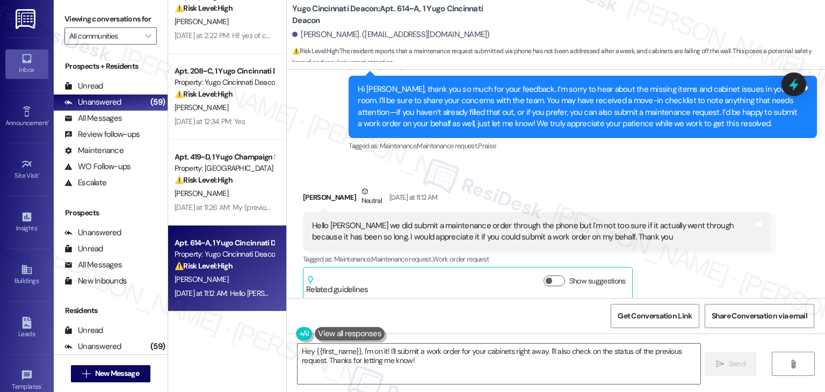
click at [483, 97] on div "Hi [PERSON_NAME], thank you so much for your feedback. I’m sorry to hear about …" at bounding box center [579, 107] width 442 height 46
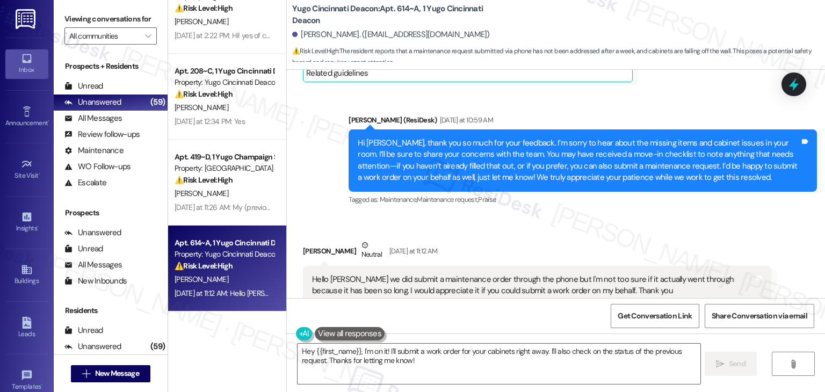
click at [542, 178] on div "Hi [PERSON_NAME], thank you so much for your feedback. I’m sorry to hear about …" at bounding box center [579, 160] width 442 height 46
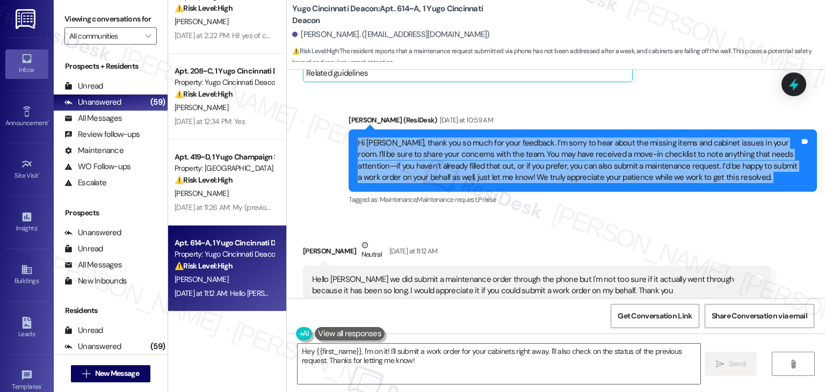
click at [542, 178] on div "Hi [PERSON_NAME], thank you so much for your feedback. I’m sorry to hear about …" at bounding box center [579, 160] width 442 height 46
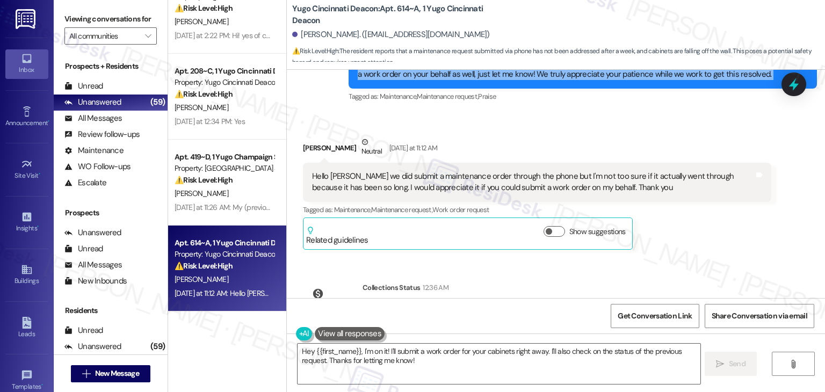
scroll to position [430, 0]
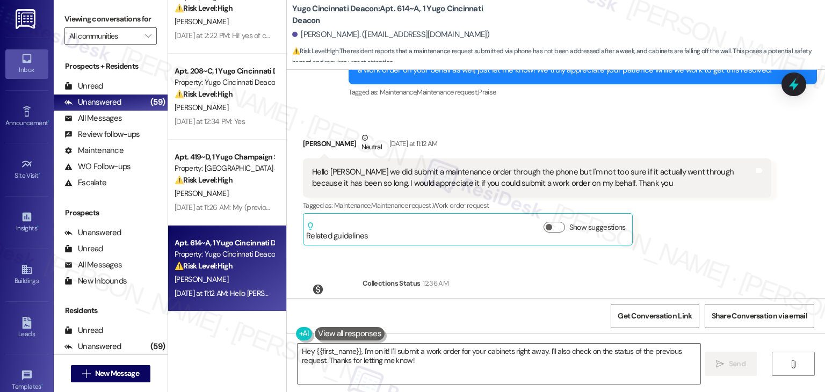
click at [480, 180] on div "Hello [PERSON_NAME] we did submit a maintenance order through the phone but I'm…" at bounding box center [533, 177] width 442 height 23
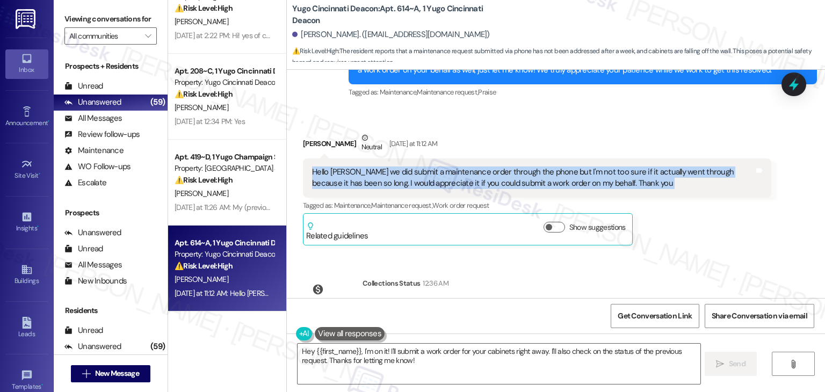
click at [480, 180] on div "Hello [PERSON_NAME] we did submit a maintenance order through the phone but I'm…" at bounding box center [533, 177] width 442 height 23
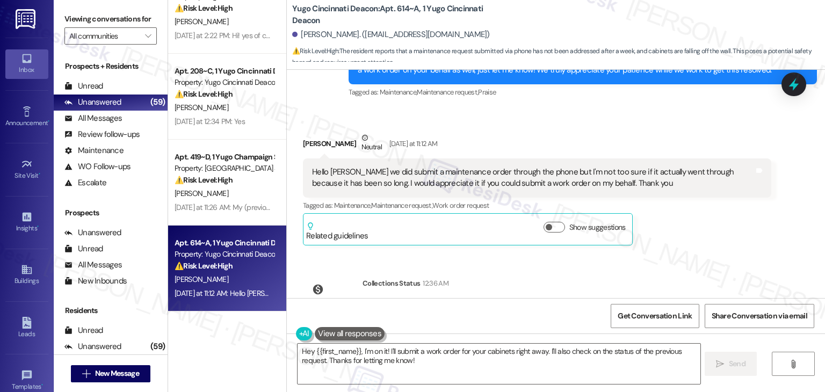
click at [668, 205] on div "Tagged as: Maintenance , Click to highlight conversations about Maintenance Mai…" at bounding box center [537, 206] width 468 height 16
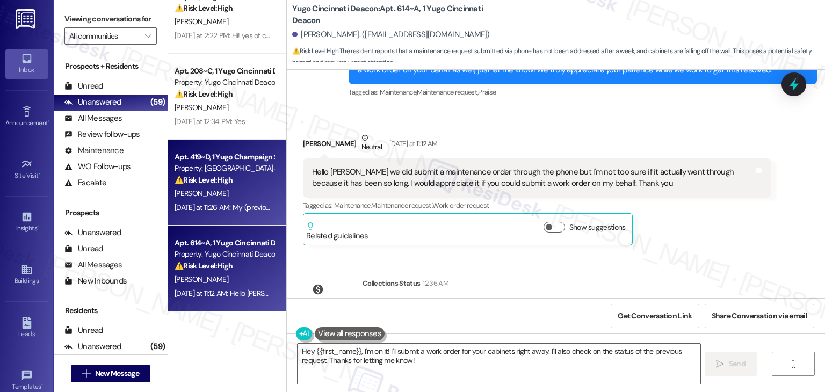
click at [237, 196] on div "[PERSON_NAME]" at bounding box center [223, 193] width 101 height 13
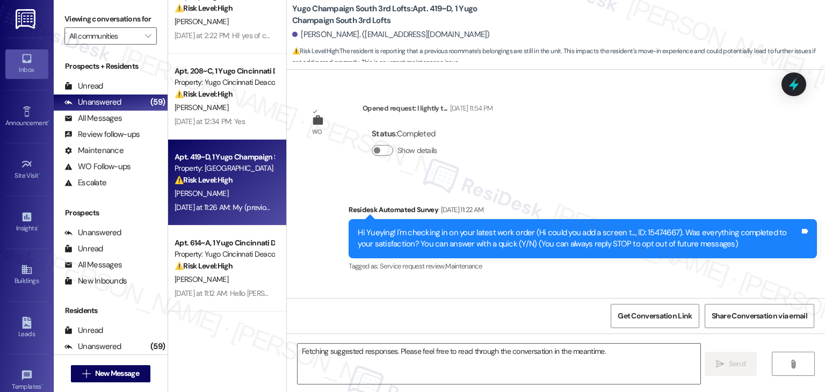
scroll to position [1901, 0]
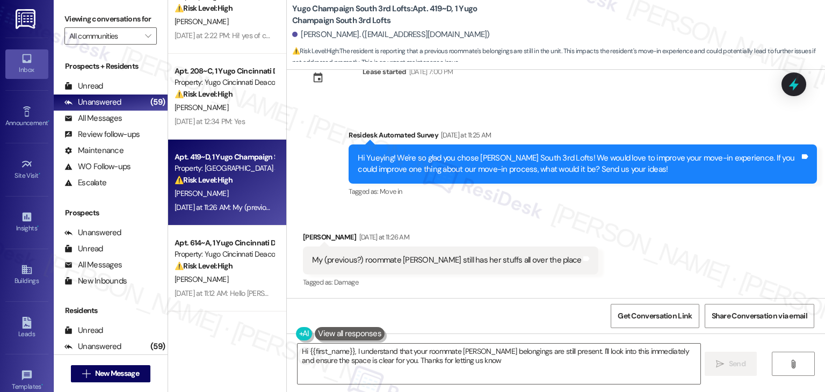
type textarea "Hi {{first_name}}, I understand that your roommate [PERSON_NAME] belongings are…"
click at [603, 265] on div "Received via SMS [PERSON_NAME] [DATE] at 11:26 AM My (previous?) roommate [PERS…" at bounding box center [556, 252] width 538 height 91
